Goal: Navigation & Orientation: Find specific page/section

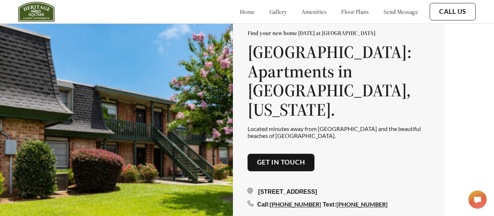
click at [341, 12] on link "floor plans" at bounding box center [355, 11] width 28 height 7
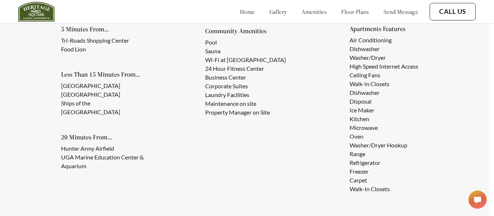
scroll to position [645, 5]
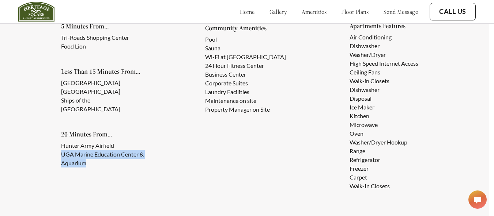
drag, startPoint x: 62, startPoint y: 151, endPoint x: 88, endPoint y: 161, distance: 27.2
click at [88, 161] on li "UGA Marine Education Center & Aquarium" at bounding box center [104, 159] width 87 height 18
copy li "UGA Marine Education Center & Aquarium"
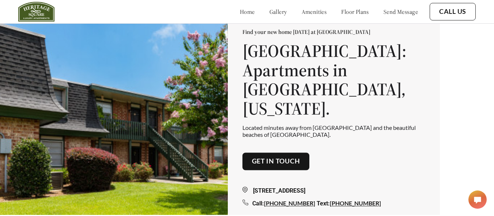
scroll to position [0, 5]
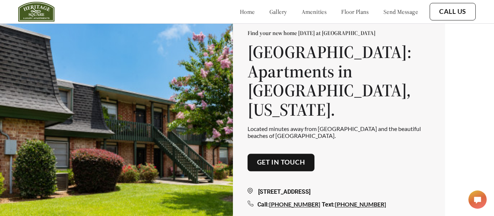
click at [269, 11] on link "gallery" at bounding box center [278, 11] width 18 height 7
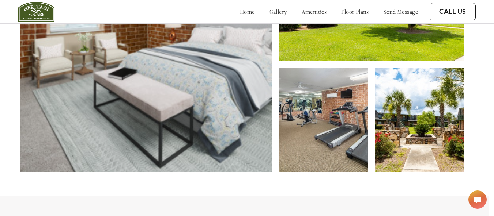
scroll to position [346, 5]
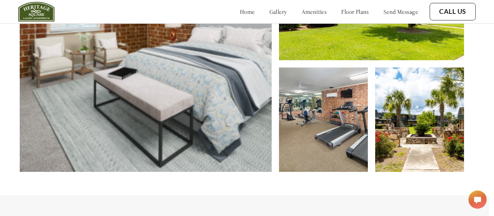
click at [419, 135] on img at bounding box center [419, 120] width 89 height 105
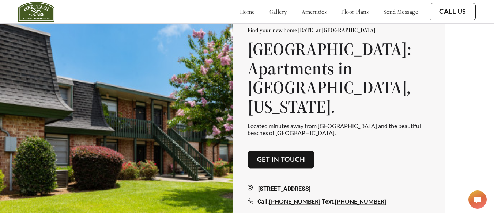
scroll to position [0, 0]
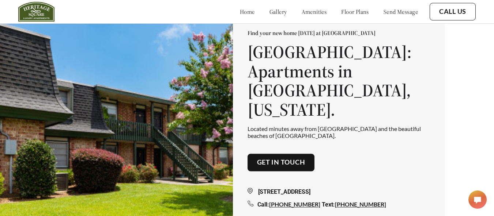
click at [301, 11] on link "amenities" at bounding box center [313, 11] width 25 height 7
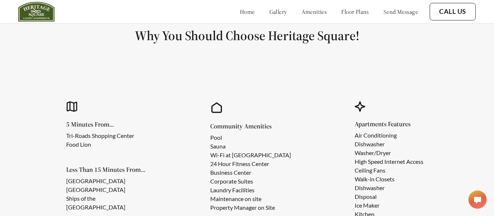
click at [269, 9] on link "gallery" at bounding box center [278, 11] width 18 height 7
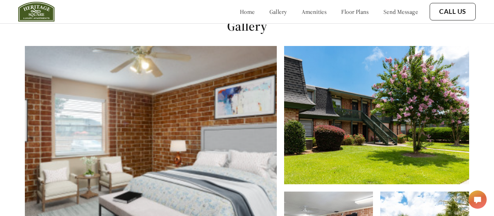
click at [240, 13] on link "home" at bounding box center [247, 11] width 15 height 7
